Goal: Information Seeking & Learning: Learn about a topic

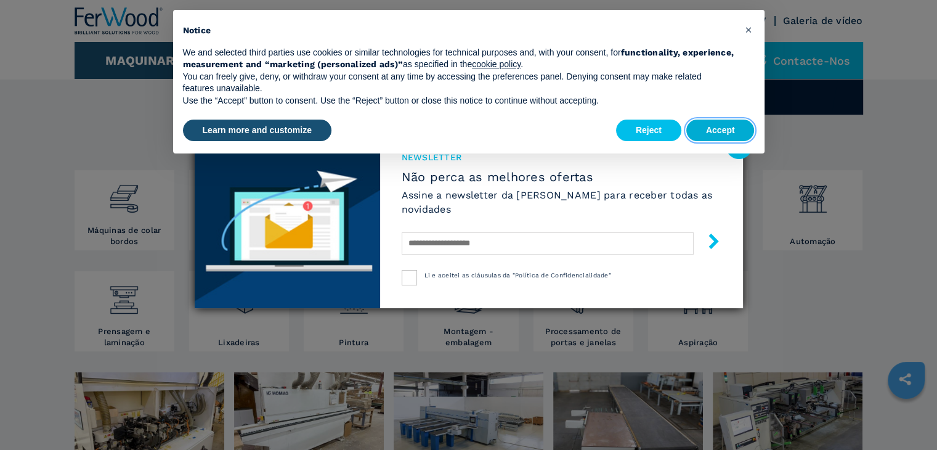
click at [709, 126] on button "Accept" at bounding box center [721, 131] width 68 height 22
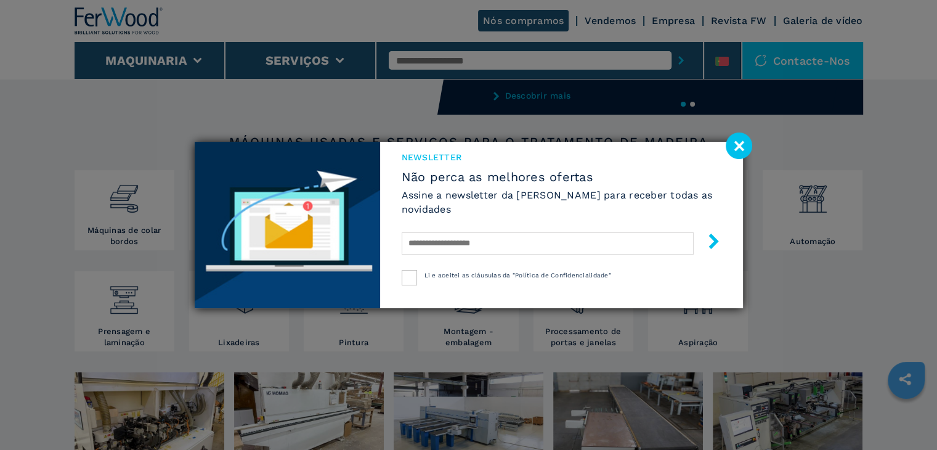
click at [734, 138] on image at bounding box center [739, 146] width 27 height 27
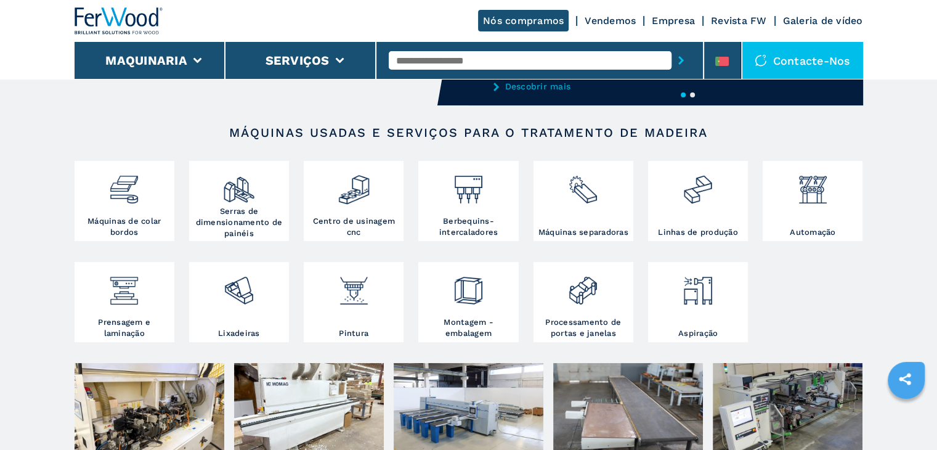
scroll to position [164, 0]
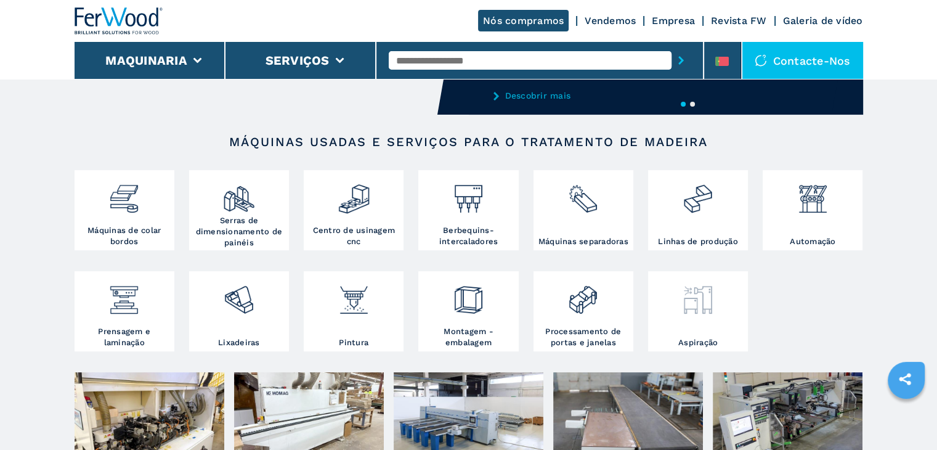
click at [706, 293] on img at bounding box center [698, 295] width 33 height 42
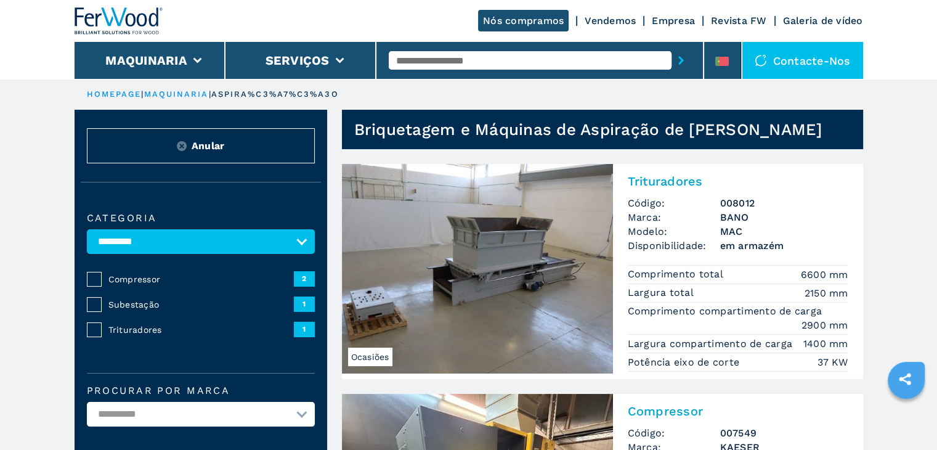
click at [538, 253] on img at bounding box center [477, 269] width 271 height 210
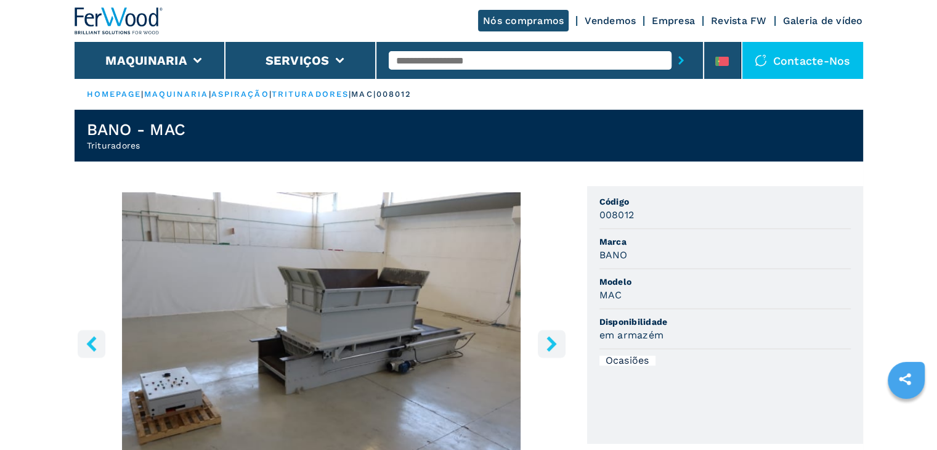
click at [553, 337] on icon "right-button" at bounding box center [551, 343] width 15 height 15
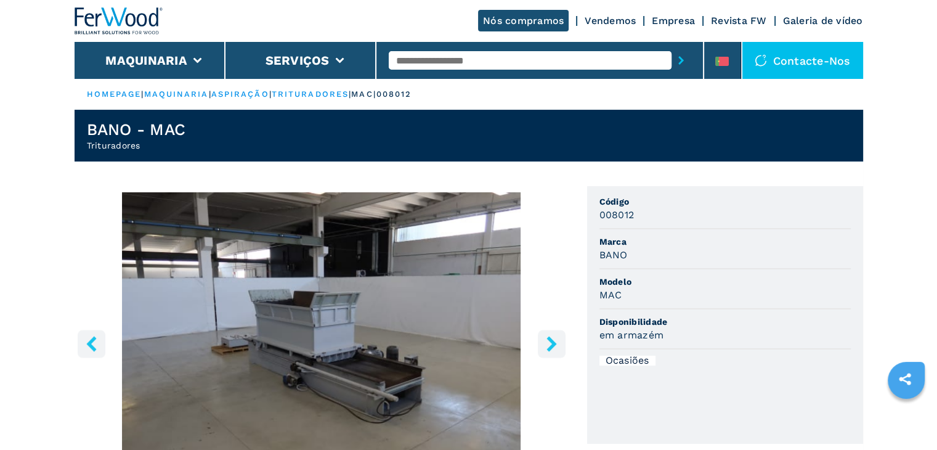
click at [553, 337] on icon "right-button" at bounding box center [551, 343] width 15 height 15
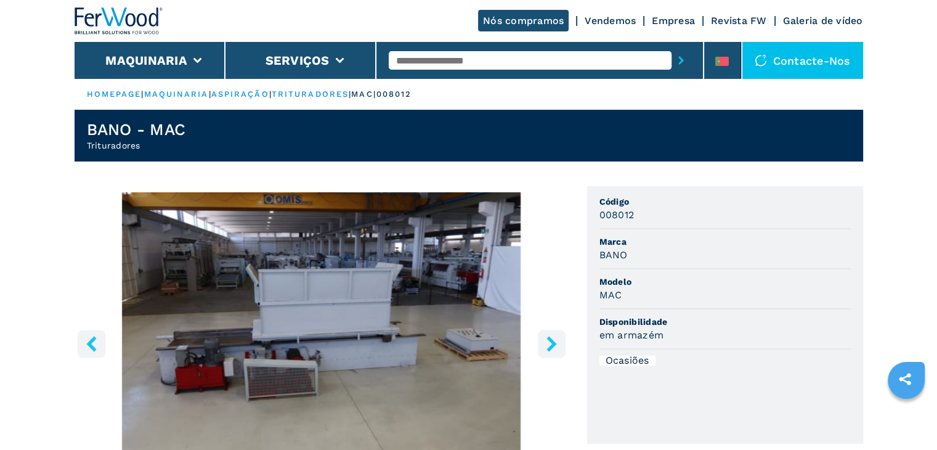
click at [553, 337] on icon "right-button" at bounding box center [551, 343] width 15 height 15
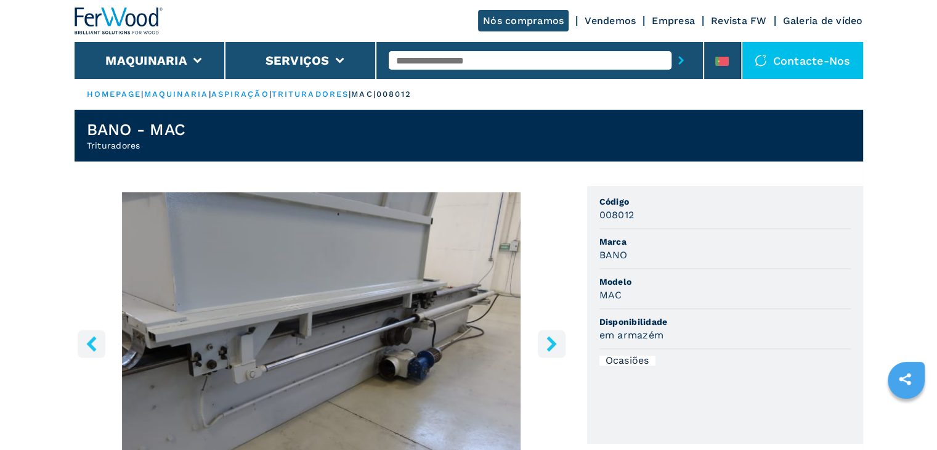
click at [557, 343] on icon "right-button" at bounding box center [551, 343] width 15 height 15
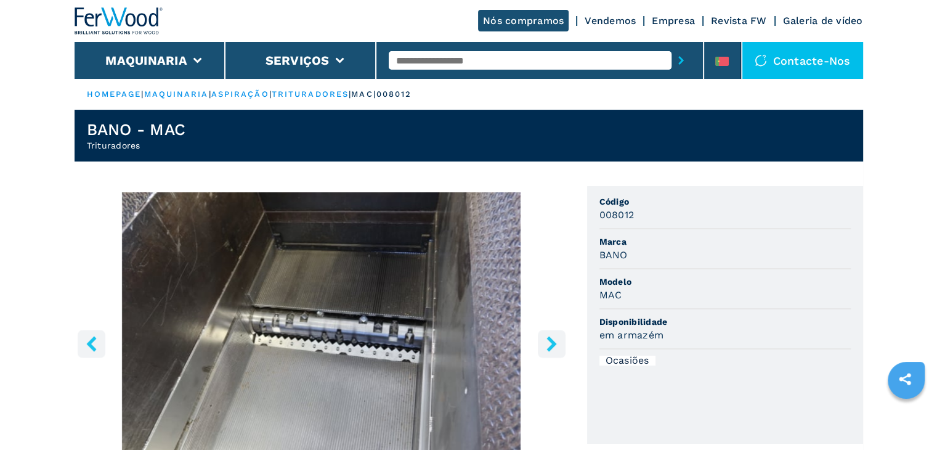
click at [557, 343] on icon "right-button" at bounding box center [551, 343] width 15 height 15
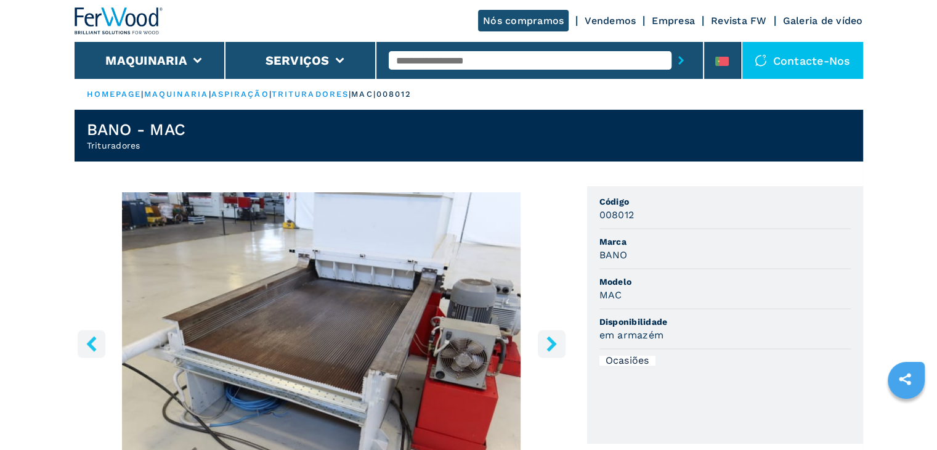
click at [549, 344] on icon "right-button" at bounding box center [551, 343] width 15 height 15
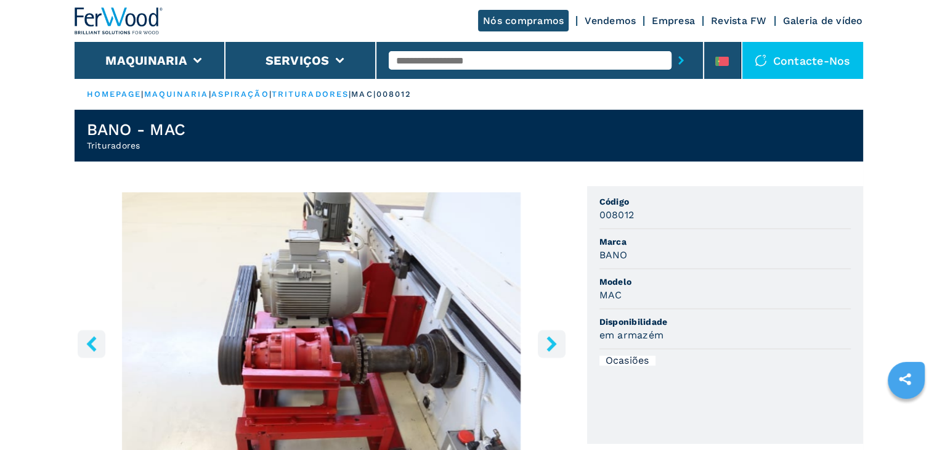
click at [549, 344] on icon "right-button" at bounding box center [551, 343] width 15 height 15
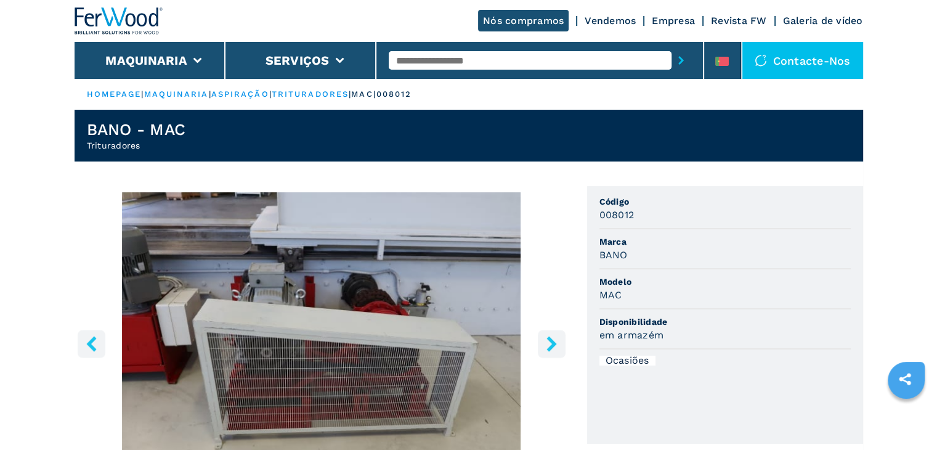
click at [549, 344] on icon "right-button" at bounding box center [551, 343] width 15 height 15
